Goal: Check status: Check status

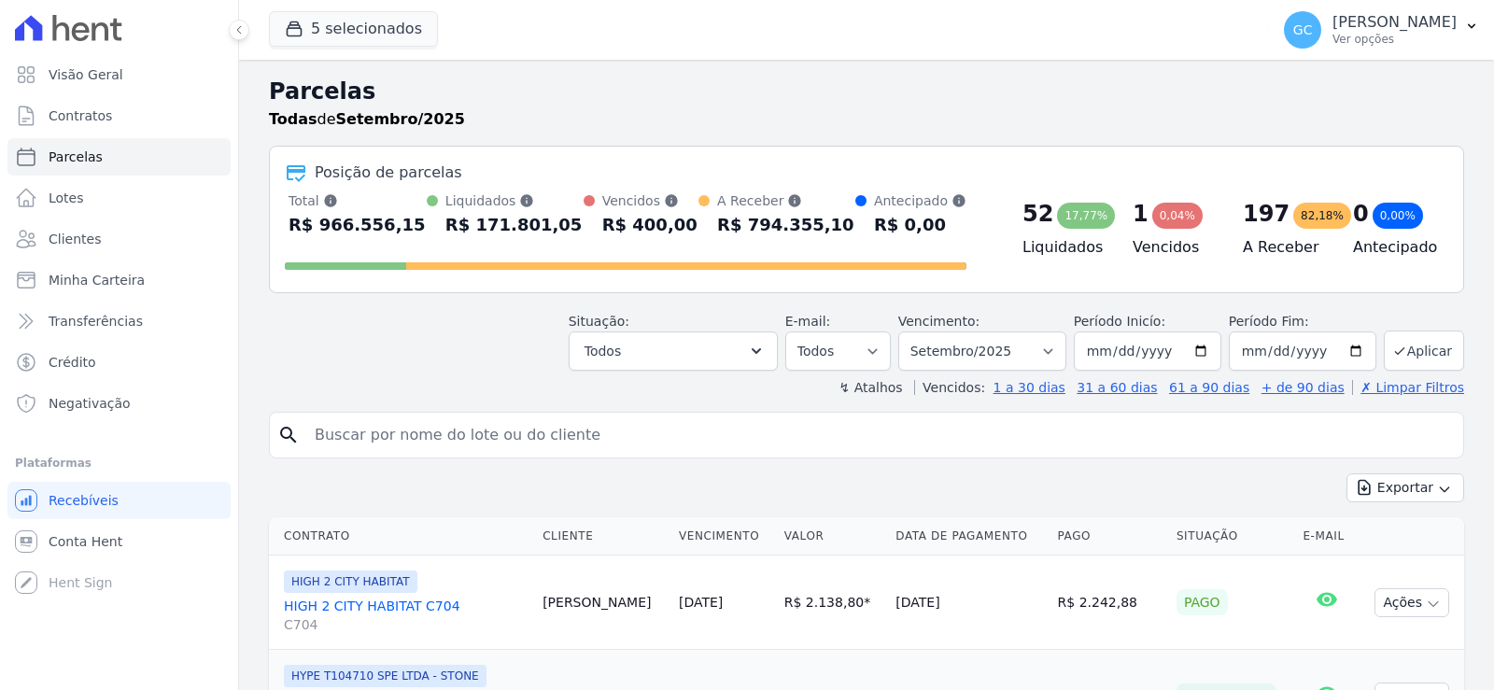
select select
click at [128, 262] on link "Minha Carteira" at bounding box center [118, 279] width 223 height 37
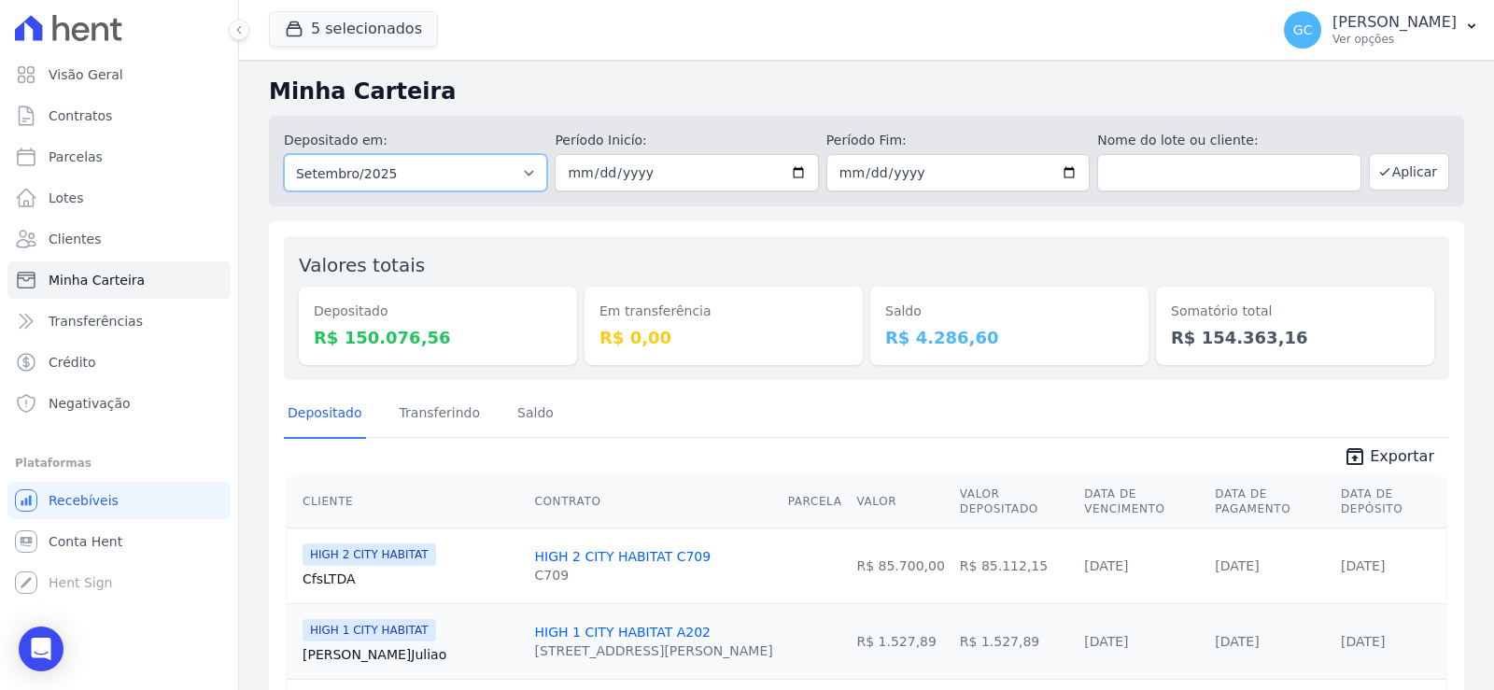
click at [526, 175] on select "Todos os meses Janeiro/2024 Fevereiro/2024 Março/2024 Abril/2024 Maio/2024 Junh…" at bounding box center [415, 172] width 263 height 37
select select "all"
click at [284, 154] on select "Todos os meses Janeiro/2024 Fevereiro/2024 Março/2024 Abril/2024 Maio/2024 Junh…" at bounding box center [415, 172] width 263 height 37
click at [1208, 163] on input "text" at bounding box center [1228, 172] width 263 height 37
click at [1198, 174] on input "CFS" at bounding box center [1228, 172] width 263 height 37
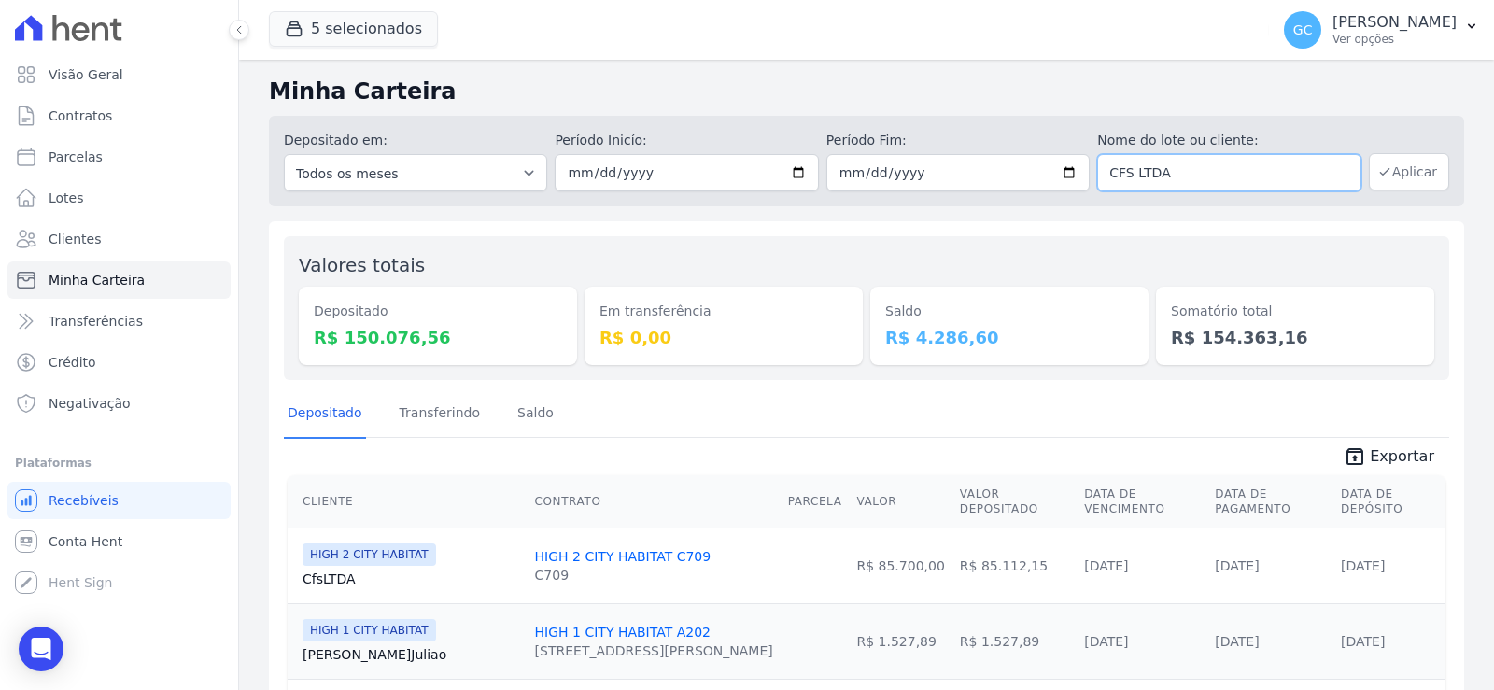
type input "CFS LTDA"
click at [1415, 172] on button "Aplicar" at bounding box center [1408, 171] width 80 height 37
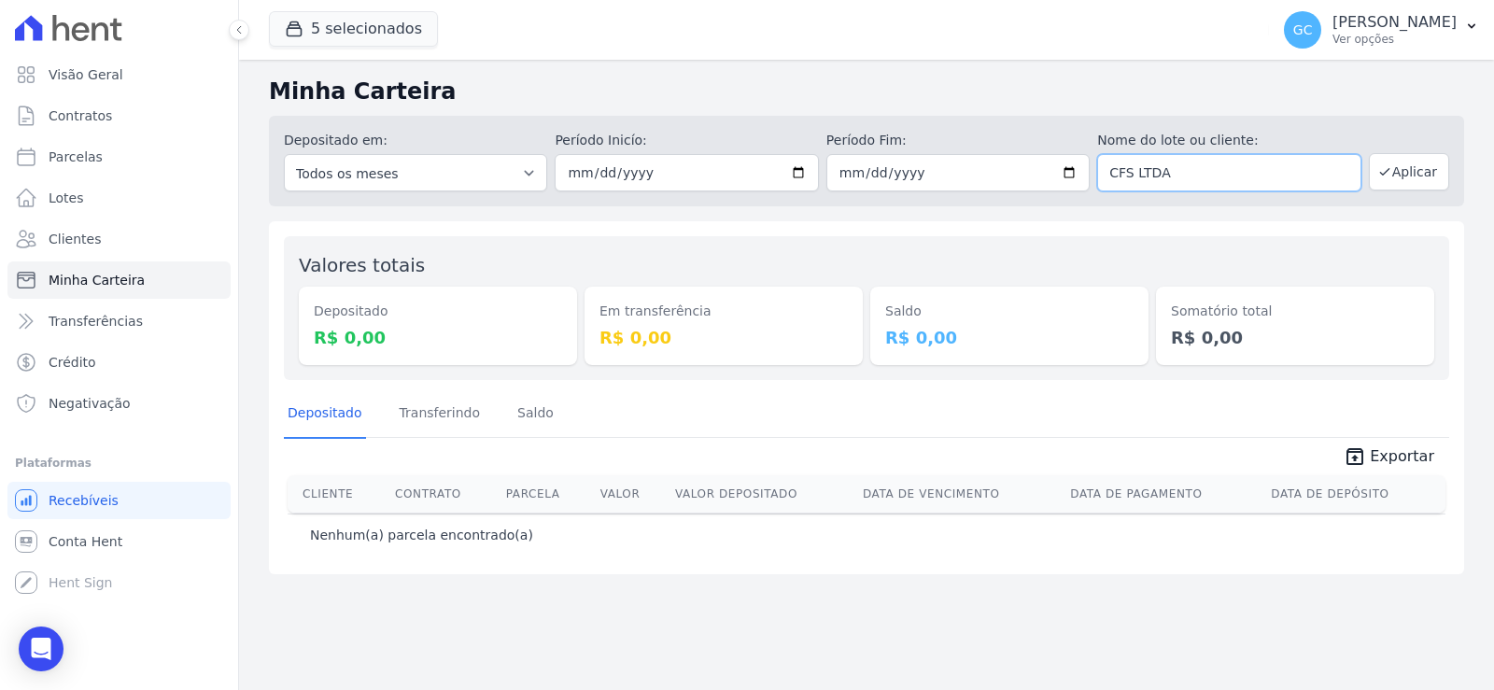
click at [1167, 161] on input "CFS LTDA" at bounding box center [1228, 172] width 263 height 37
click at [1168, 161] on input "CFS LTDA" at bounding box center [1228, 172] width 263 height 37
paste input "fs Servicos"
type input "Cfs Servicos LTDA"
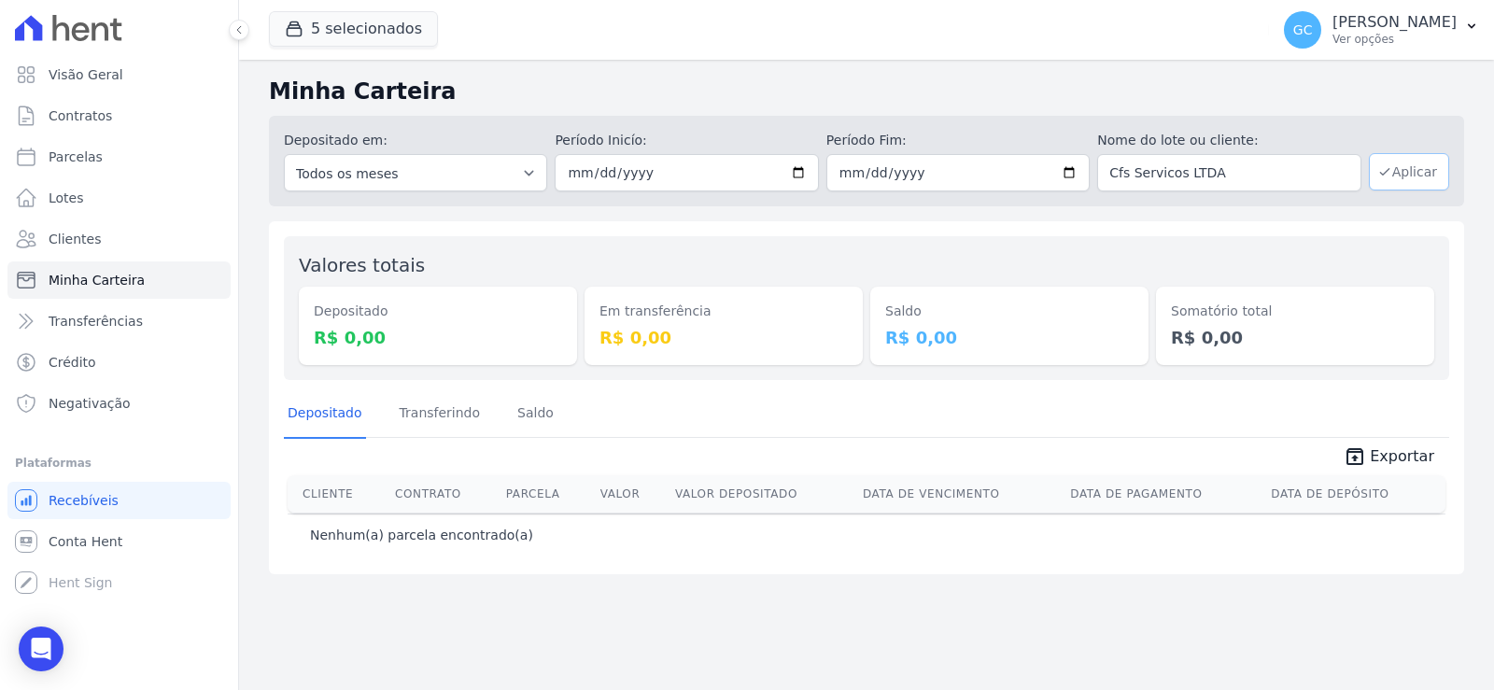
click at [1392, 171] on icon "button" at bounding box center [1384, 171] width 15 height 15
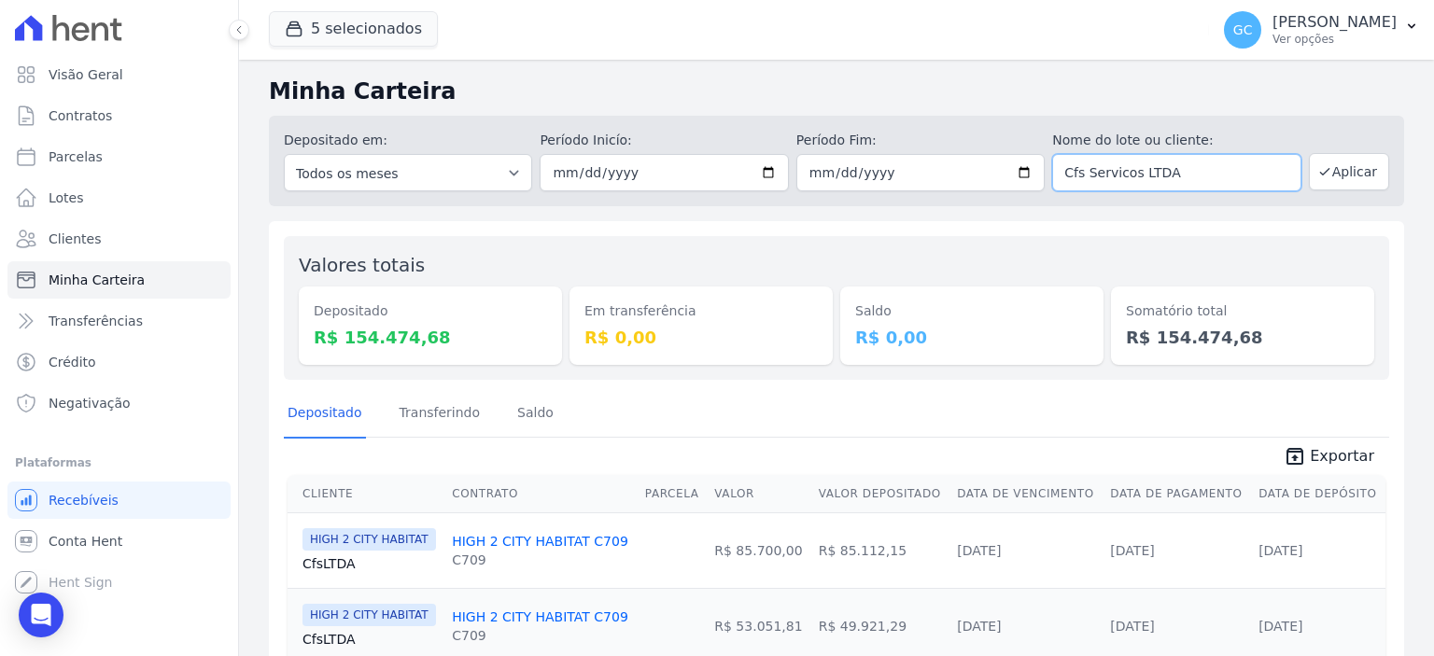
click at [1179, 178] on input "Cfs Servicos LTDA" at bounding box center [1176, 172] width 248 height 37
paste input "Sheila Braga de Souza Ponath"
type input "Sheila Braga de Souza Ponath"
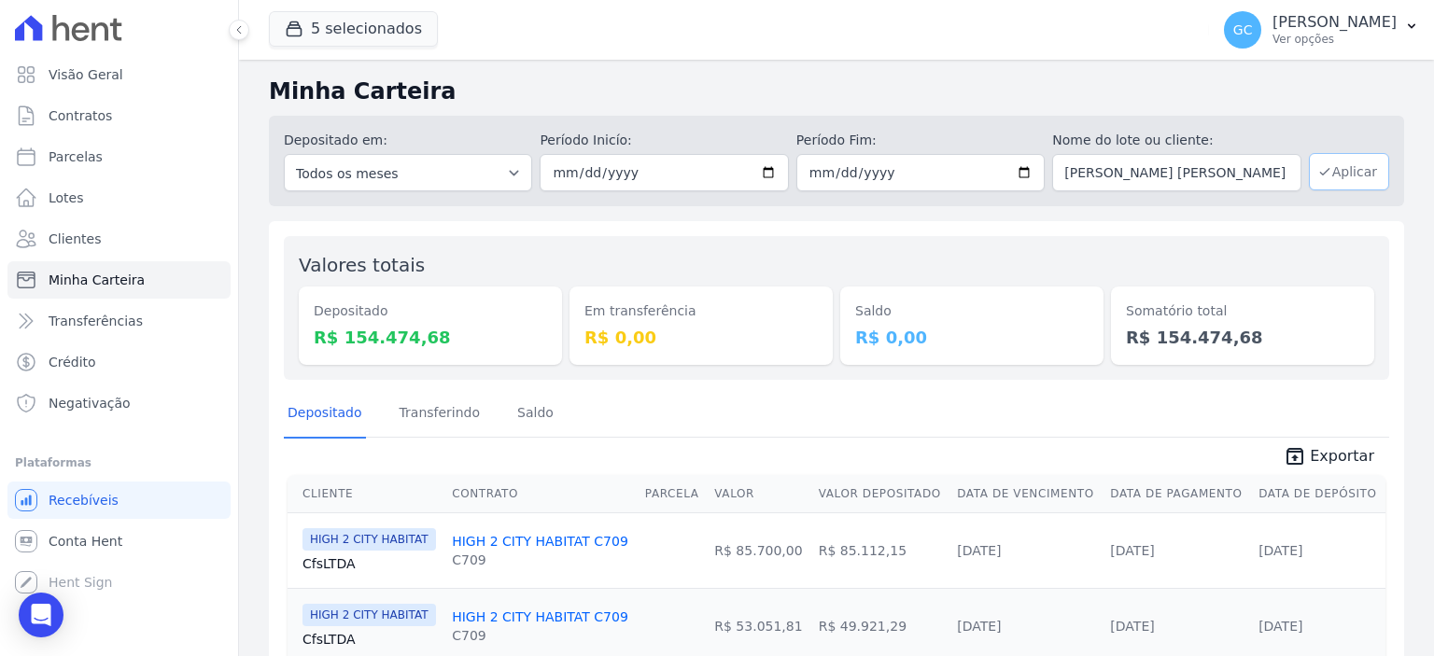
click at [1334, 177] on button "Aplicar" at bounding box center [1349, 171] width 80 height 37
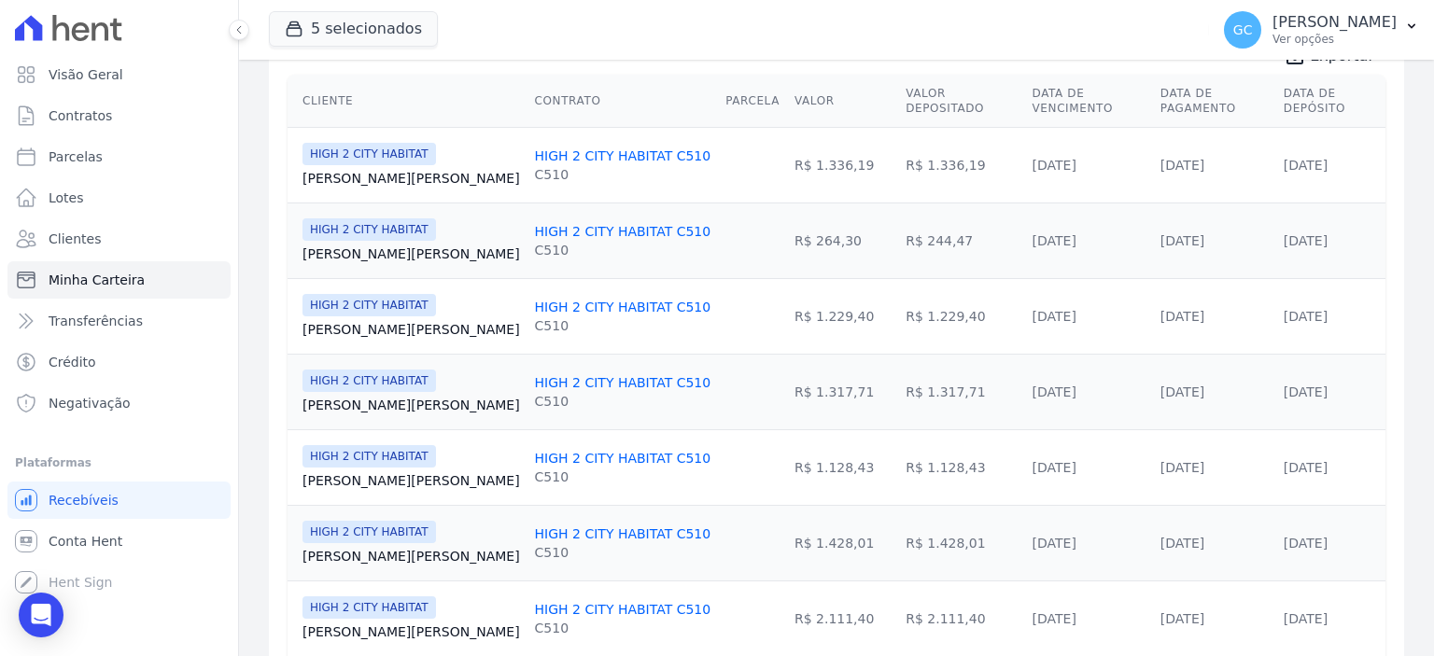
scroll to position [370, 0]
